Goal: Find specific page/section: Find specific page/section

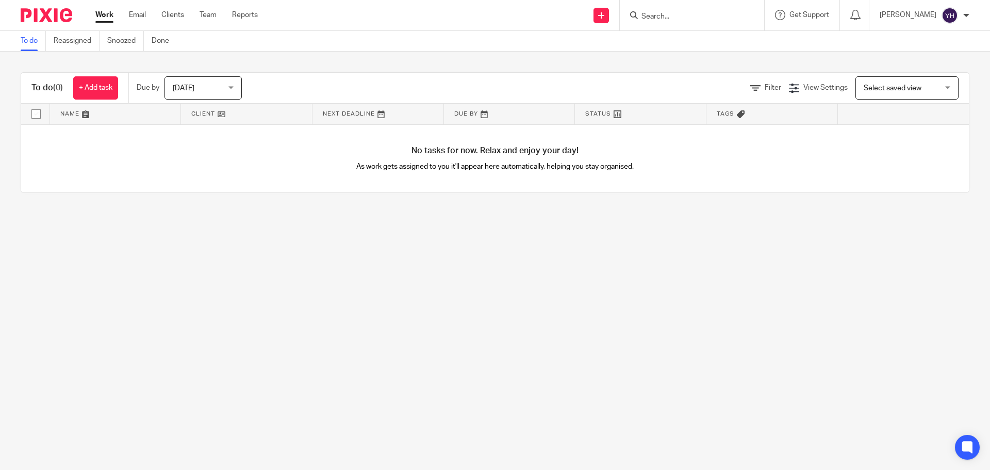
click at [689, 13] on input "Search" at bounding box center [686, 16] width 93 height 9
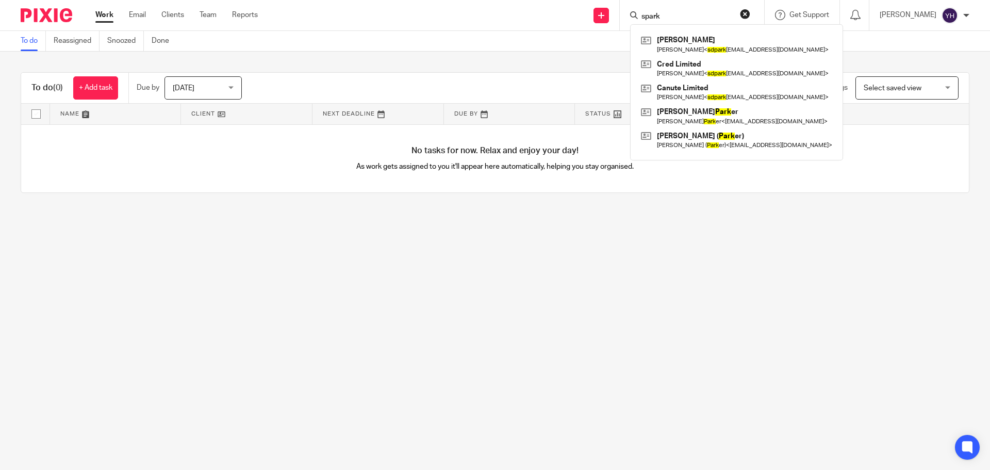
type input "spark"
click at [743, 17] on button "reset" at bounding box center [745, 14] width 10 height 10
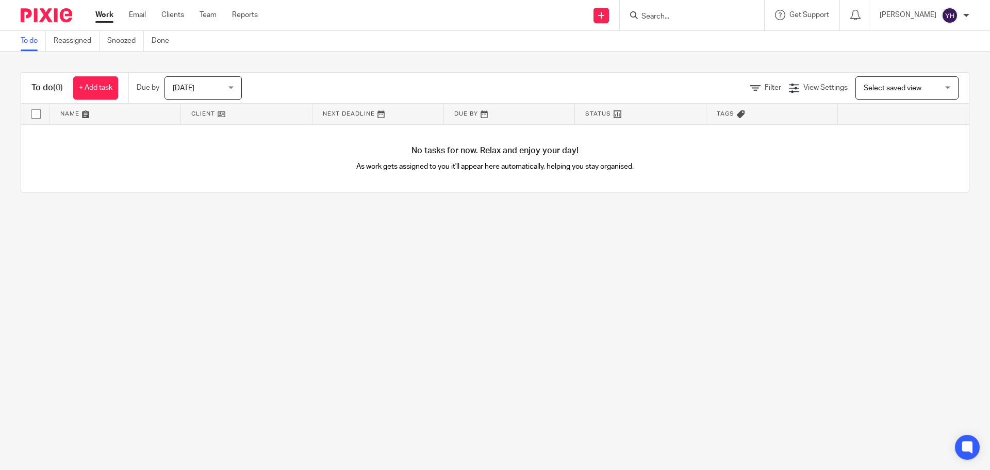
click at [645, 7] on div at bounding box center [692, 15] width 144 height 30
click at [653, 12] on input "Search" at bounding box center [686, 16] width 93 height 9
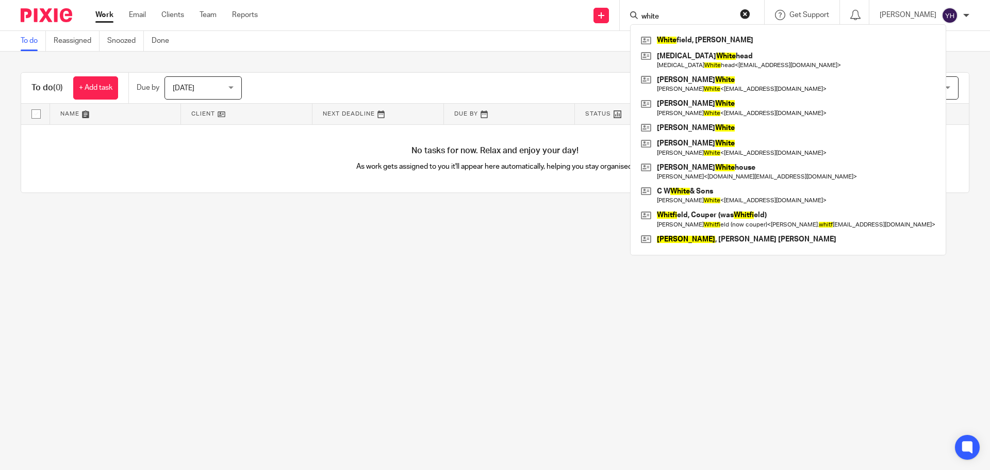
type input "white"
drag, startPoint x: 744, startPoint y: 15, endPoint x: 709, endPoint y: 18, distance: 35.6
click at [739, 14] on form "white" at bounding box center [695, 15] width 110 height 13
click at [743, 11] on button "reset" at bounding box center [745, 14] width 10 height 10
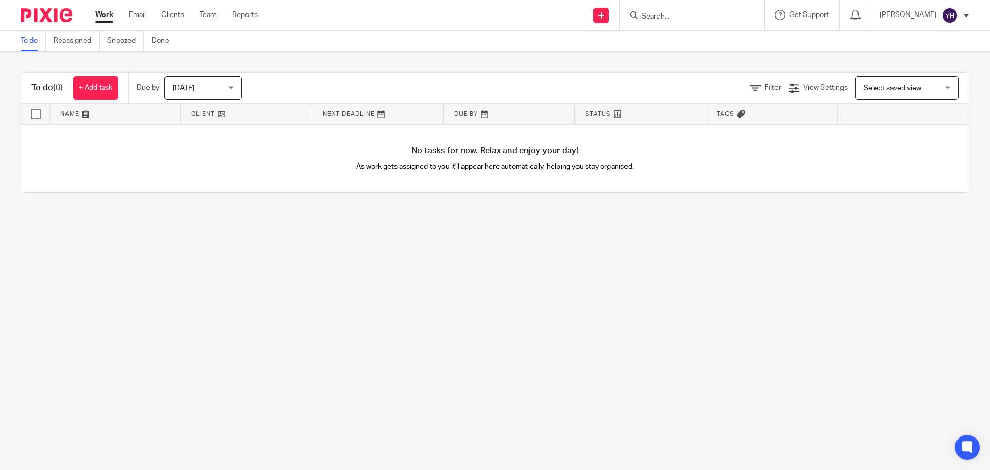
click at [669, 17] on input "Search" at bounding box center [686, 16] width 93 height 9
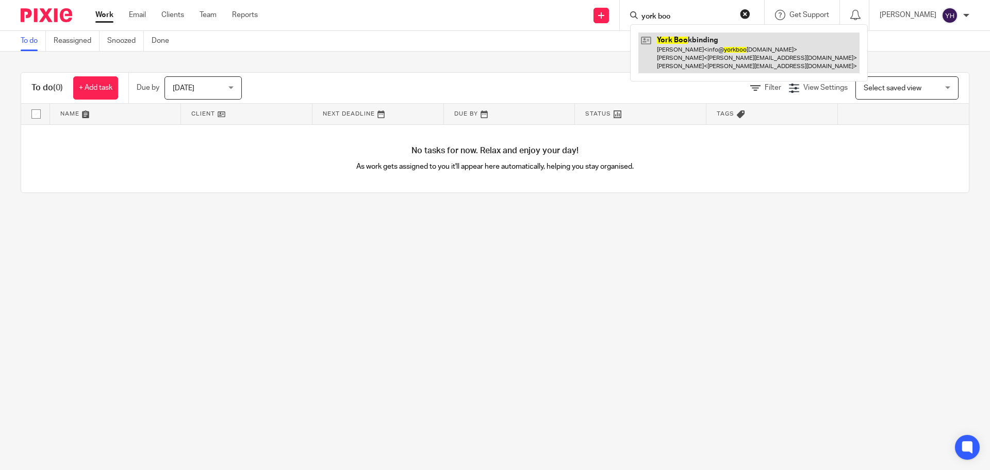
type input "york boo"
click at [702, 45] on link at bounding box center [748, 52] width 221 height 41
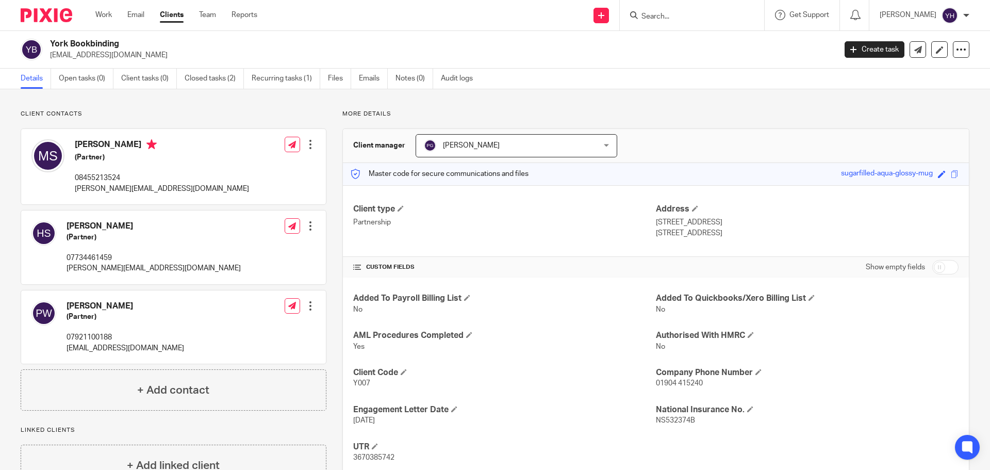
click at [671, 16] on input "Search" at bounding box center [686, 16] width 93 height 9
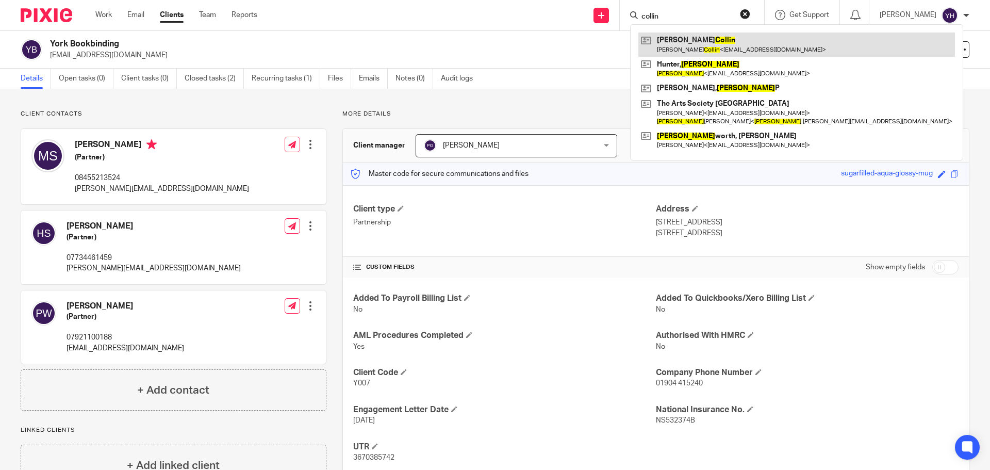
type input "collin"
click at [688, 42] on link at bounding box center [796, 44] width 316 height 24
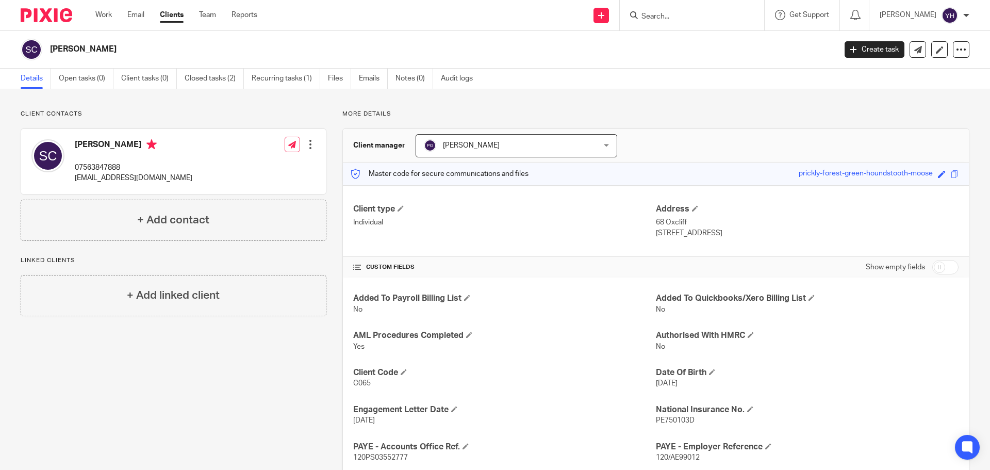
click at [670, 11] on form at bounding box center [695, 15] width 110 height 13
click at [660, 15] on input "Search" at bounding box center [686, 16] width 93 height 9
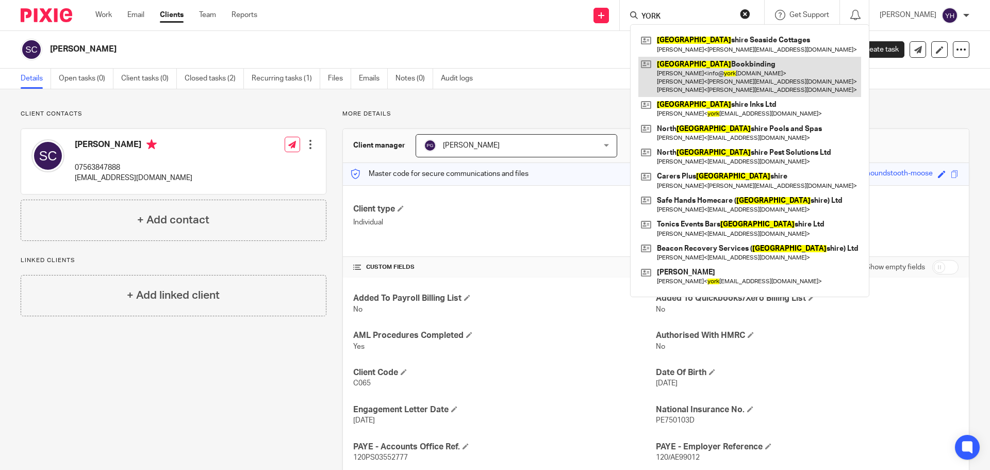
type input "YORK"
click at [676, 74] on link at bounding box center [749, 77] width 223 height 41
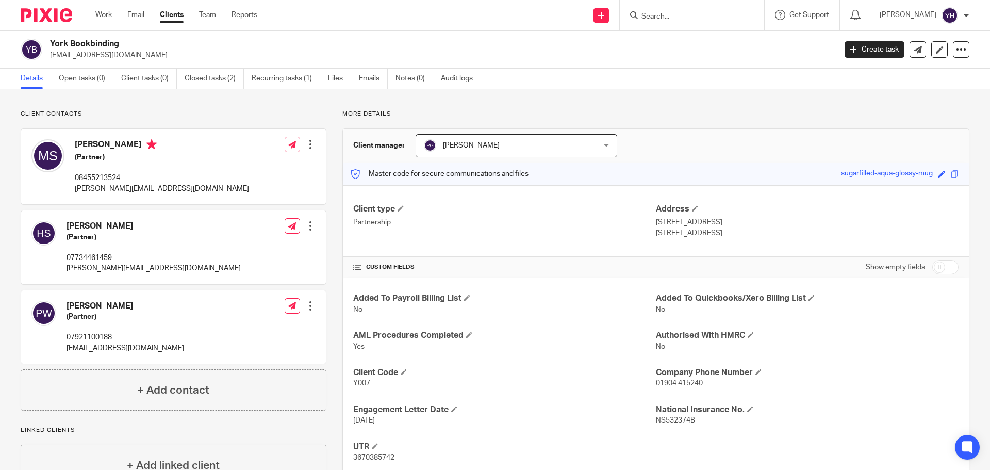
click at [658, 18] on input "Search" at bounding box center [686, 16] width 93 height 9
type input "autod"
click at [668, 41] on link at bounding box center [702, 39] width 128 height 15
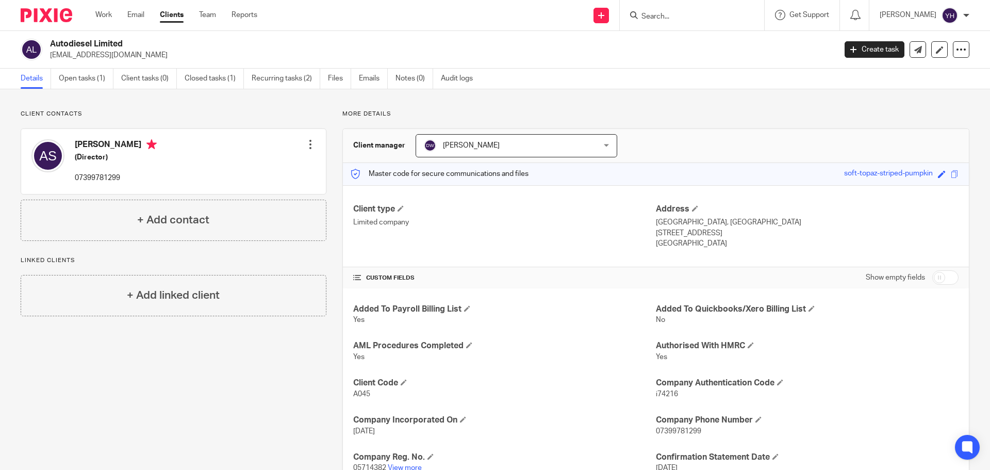
click at [680, 15] on input "Search" at bounding box center [686, 16] width 93 height 9
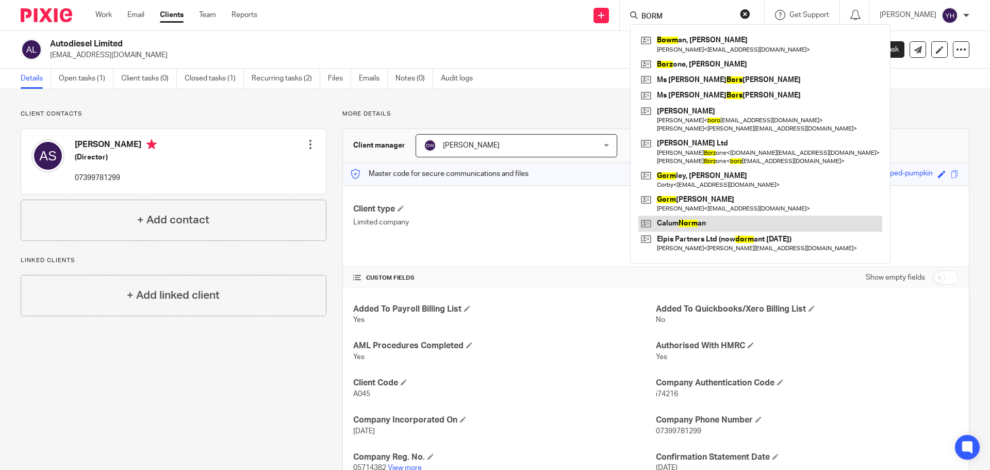
type input "BORM"
click at [688, 220] on link at bounding box center [760, 222] width 244 height 15
